Goal: Use online tool/utility: Utilize a website feature to perform a specific function

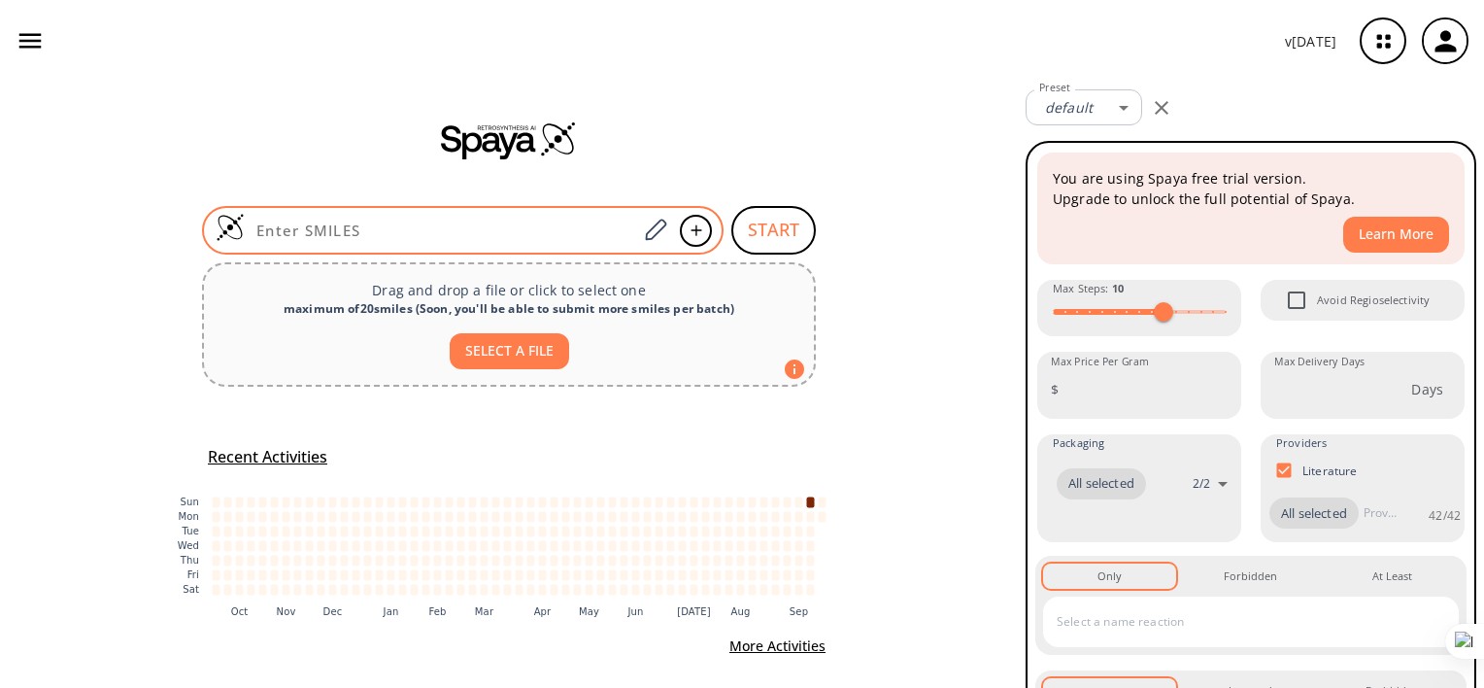
click at [513, 225] on input at bounding box center [441, 229] width 392 height 19
paste input "BrC1=CC(NC2=C3C(C=CC(C(NC4=CC=C(/C=C/C(NO)=O)C=C4)=O)=C3)=NC=N2)=CC=C1"
type input "BrC1=CC(NC2=C3C(C=CC(C(NC4=CC=C(/C=C/C(NO)=O)C=C4)=O)=C3)=NC=N2)=CC=C1"
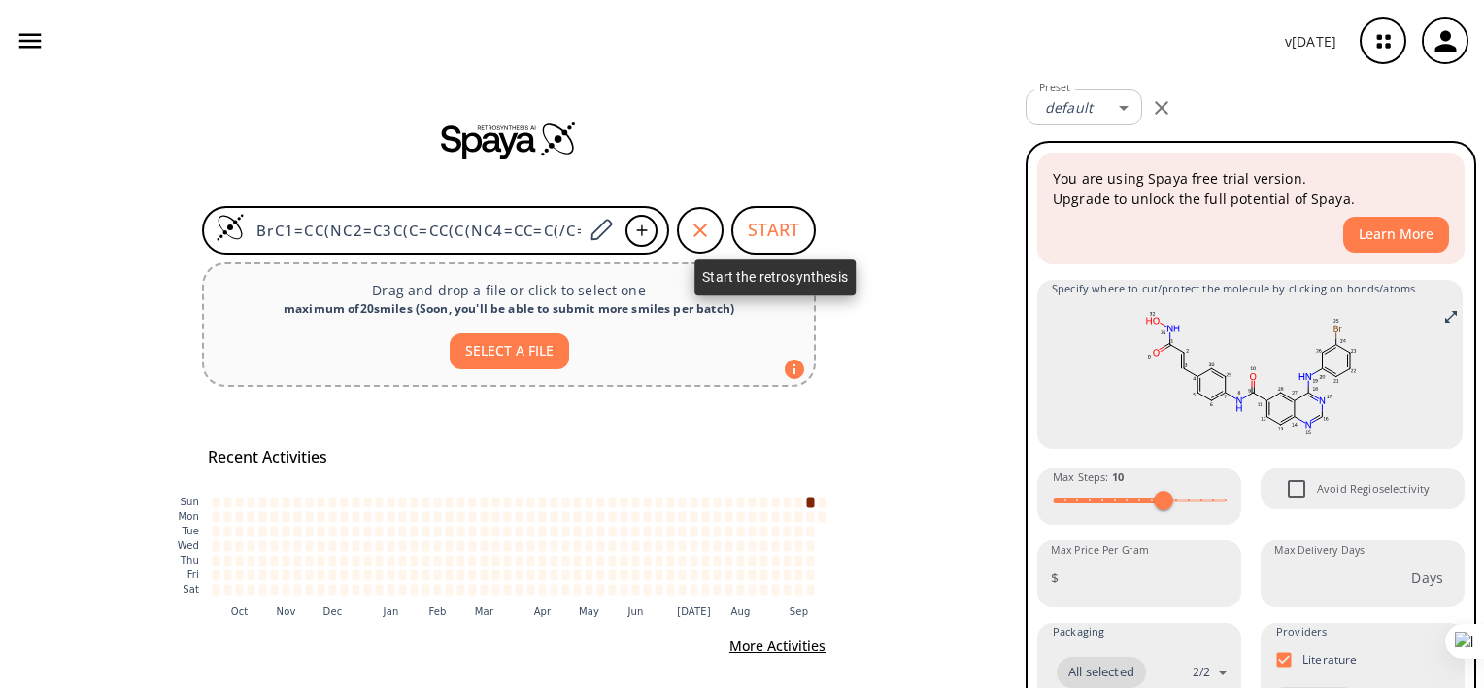
click at [757, 225] on button "START" at bounding box center [773, 230] width 84 height 49
